Goal: Information Seeking & Learning: Learn about a topic

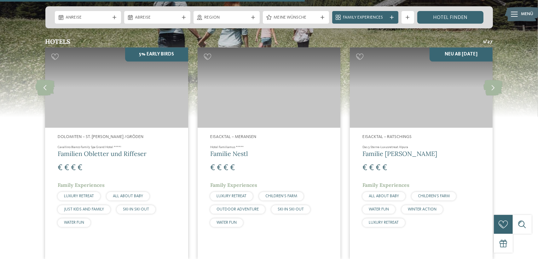
scroll to position [1542, 0]
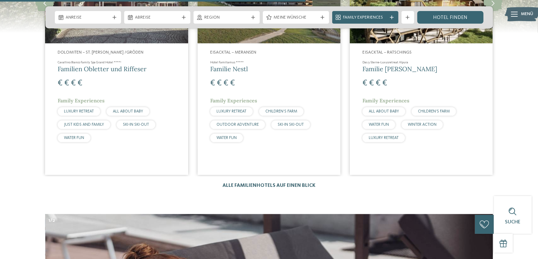
click at [281, 183] on link "Alle Familienhotels auf einen Blick" at bounding box center [269, 185] width 93 height 5
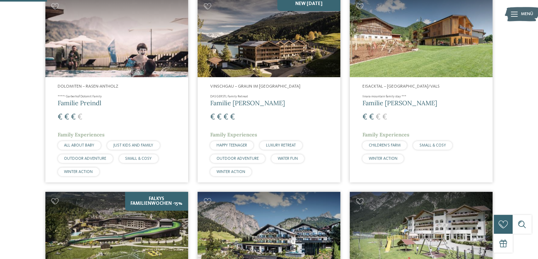
scroll to position [252, 0]
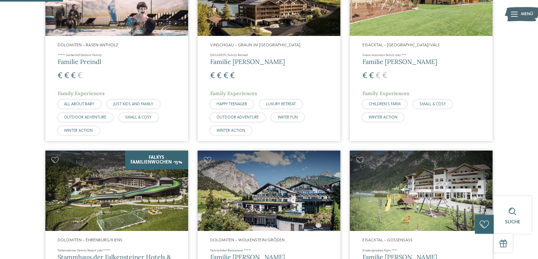
click at [129, 56] on h4 "****ˢ Garberhof Dolomit Family" at bounding box center [117, 55] width 118 height 4
drag, startPoint x: 266, startPoint y: 58, endPoint x: 273, endPoint y: 59, distance: 7.3
click at [266, 57] on h4 "DAS GERSTL Family Retreat" at bounding box center [269, 55] width 118 height 4
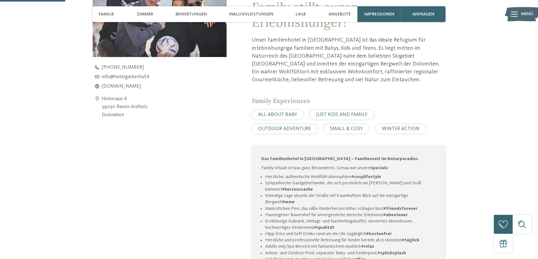
scroll to position [315, 0]
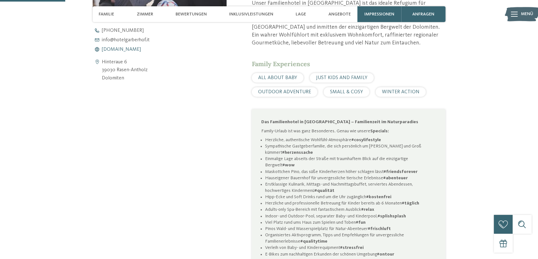
click at [136, 49] on span "www.hotelgarberhof.it" at bounding box center [121, 49] width 39 height 5
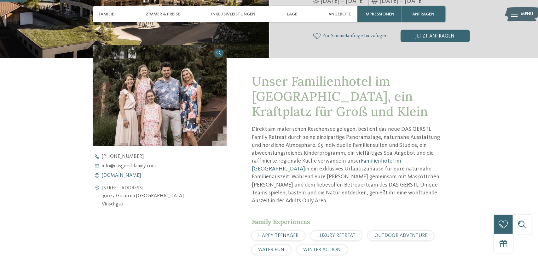
drag, startPoint x: 0, startPoint y: 0, endPoint x: 124, endPoint y: 175, distance: 214.6
click at [124, 175] on span "[DOMAIN_NAME]" at bounding box center [121, 175] width 39 height 5
